Goal: Information Seeking & Learning: Learn about a topic

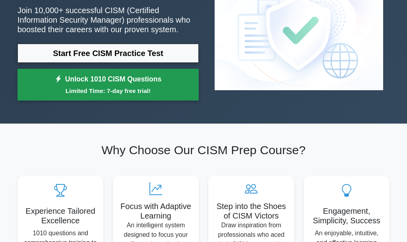
scroll to position [41, 0]
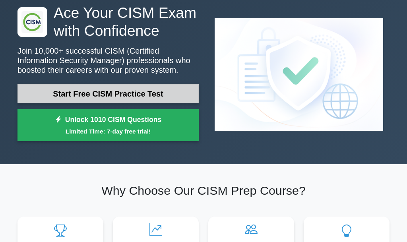
click at [124, 96] on link "Start Free CISM Practice Test" at bounding box center [107, 93] width 181 height 19
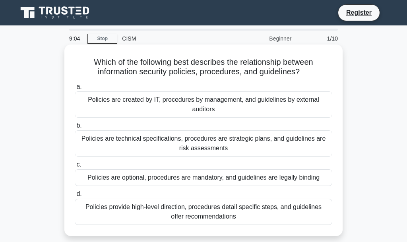
click at [131, 148] on div "Policies are technical specifications, procedures are strategic plans, and guid…" at bounding box center [203, 143] width 257 height 26
click at [75, 128] on input "b. Policies are technical specifications, procedures are strategic plans, and g…" at bounding box center [75, 125] width 0 height 5
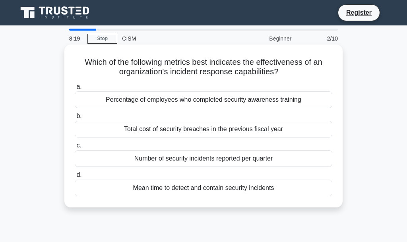
click at [204, 161] on div "Number of security incidents reported per quarter" at bounding box center [203, 158] width 257 height 17
click at [75, 148] on input "c. Number of security incidents reported per quarter" at bounding box center [75, 145] width 0 height 5
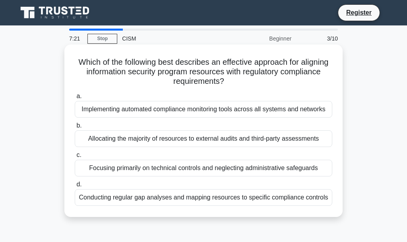
scroll to position [41, 0]
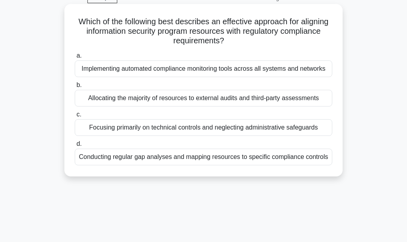
click at [210, 158] on div "Conducting regular gap analyses and mapping resources to specific compliance co…" at bounding box center [203, 157] width 257 height 17
click at [75, 147] on input "d. Conducting regular gap analyses and mapping resources to specific compliance…" at bounding box center [75, 143] width 0 height 5
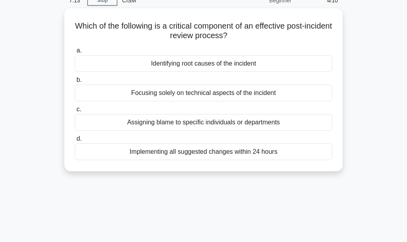
scroll to position [0, 0]
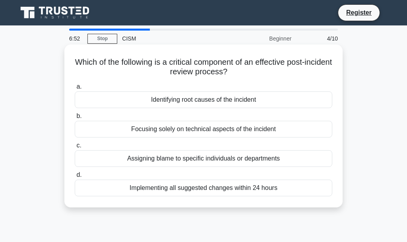
click at [202, 96] on div "Identifying root causes of the incident" at bounding box center [203, 99] width 257 height 17
click at [75, 89] on input "a. Identifying root causes of the incident" at bounding box center [75, 86] width 0 height 5
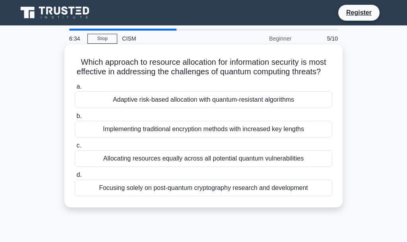
click at [189, 101] on div "Adaptive risk-based allocation with quantum-resistant algorithms" at bounding box center [203, 99] width 257 height 17
click at [75, 89] on input "a. Adaptive risk-based allocation with quantum-resistant algorithms" at bounding box center [75, 86] width 0 height 5
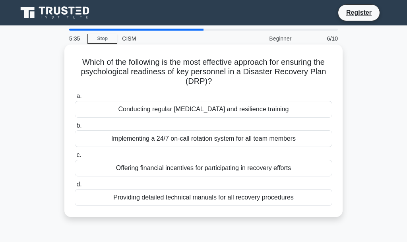
click at [190, 110] on div "Conducting regular stress management and resilience training" at bounding box center [203, 109] width 257 height 17
click at [75, 99] on input "a. Conducting regular stress management and resilience training" at bounding box center [75, 96] width 0 height 5
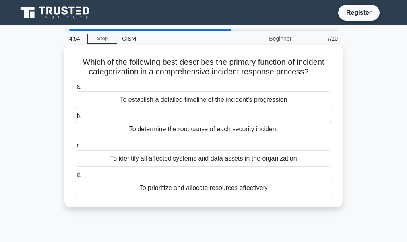
click at [220, 158] on div "To identify all affected systems and data assets in the organization" at bounding box center [203, 158] width 257 height 17
click at [75, 148] on input "c. To identify all affected systems and data assets in the organization" at bounding box center [75, 145] width 0 height 5
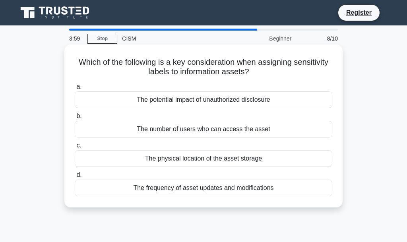
click at [225, 188] on div "The frequency of asset updates and modifications" at bounding box center [203, 188] width 257 height 17
click at [75, 178] on input "d. The frequency of asset updates and modifications" at bounding box center [75, 174] width 0 height 5
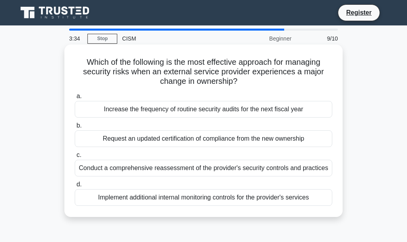
click at [198, 170] on div "Conduct a comprehensive reassessment of the provider's security controls and pr…" at bounding box center [203, 168] width 257 height 17
click at [75, 158] on input "c. Conduct a comprehensive reassessment of the provider's security controls and…" at bounding box center [75, 155] width 0 height 5
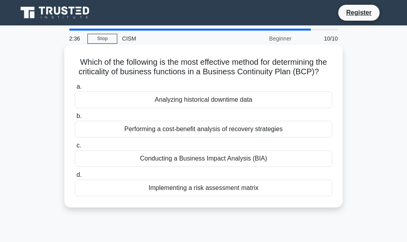
click at [213, 129] on div "Performing a cost-benefit analysis of recovery strategies" at bounding box center [203, 129] width 257 height 17
click at [75, 119] on input "b. Performing a cost-benefit analysis of recovery strategies" at bounding box center [75, 116] width 0 height 5
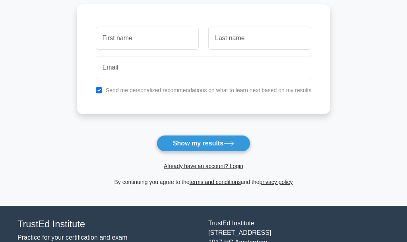
scroll to position [122, 0]
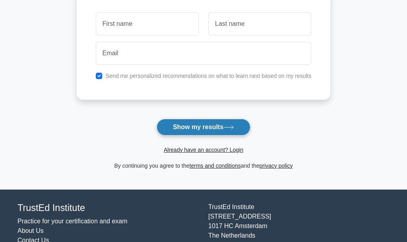
click at [194, 125] on button "Show my results" at bounding box center [203, 127] width 94 height 17
click at [189, 127] on button "Show my results" at bounding box center [203, 127] width 94 height 17
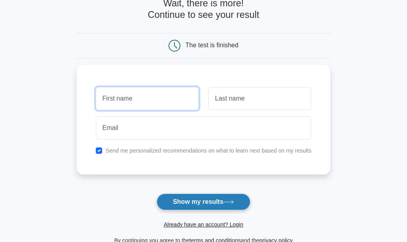
scroll to position [41, 0]
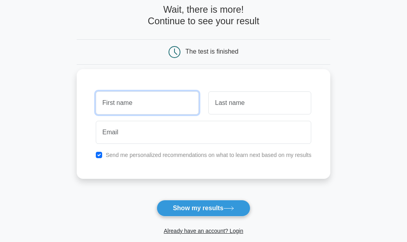
click at [117, 104] on input "text" at bounding box center [147, 102] width 103 height 23
type input "mule"
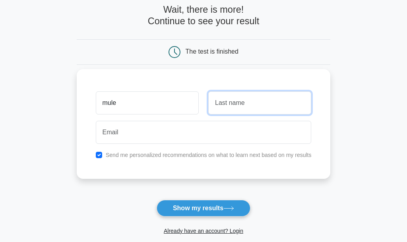
click at [219, 106] on input "text" at bounding box center [259, 102] width 103 height 23
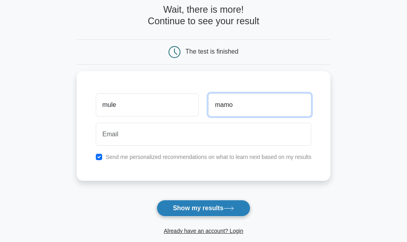
type input "mamo"
click at [201, 211] on button "Show my results" at bounding box center [203, 208] width 94 height 17
click at [201, 210] on button "Show my results" at bounding box center [203, 208] width 94 height 17
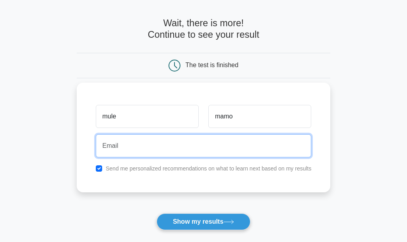
scroll to position [0, 0]
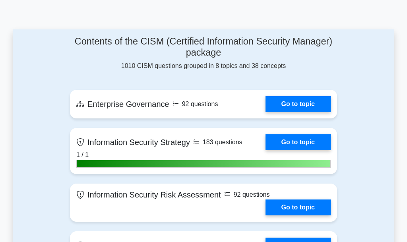
scroll to position [365, 0]
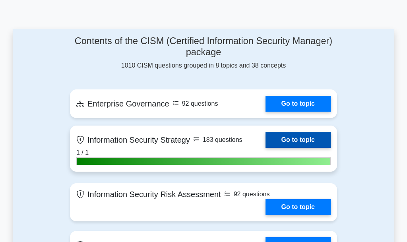
click at [295, 137] on link "Go to topic" at bounding box center [297, 140] width 65 height 16
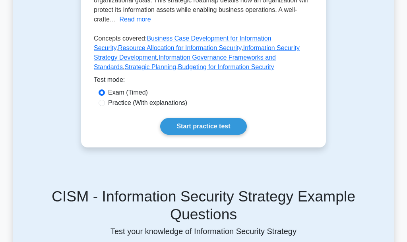
scroll to position [284, 0]
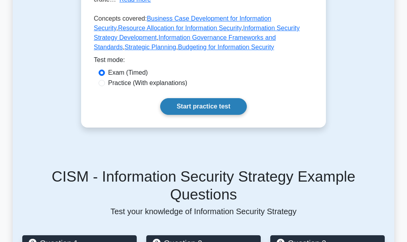
click at [213, 106] on link "Start practice test" at bounding box center [203, 106] width 86 height 17
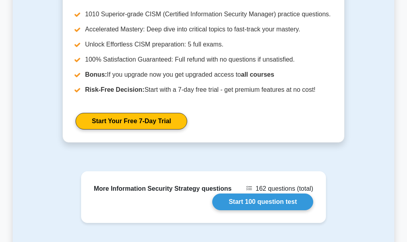
scroll to position [932, 0]
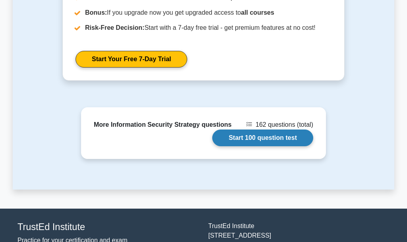
click at [268, 129] on link "Start 100 question test" at bounding box center [262, 137] width 101 height 17
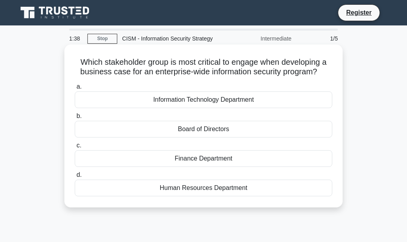
click at [229, 98] on div "Information Technology Department" at bounding box center [203, 99] width 257 height 17
click at [75, 89] on input "a. Information Technology Department" at bounding box center [75, 86] width 0 height 5
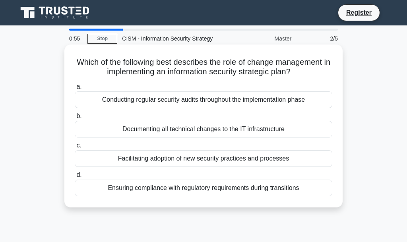
click at [203, 129] on div "Documenting all technical changes to the IT infrastructure" at bounding box center [203, 129] width 257 height 17
click at [75, 119] on input "b. Documenting all technical changes to the IT infrastructure" at bounding box center [75, 116] width 0 height 5
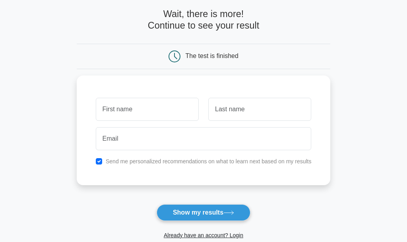
scroll to position [35, 0]
